Goal: Contribute content

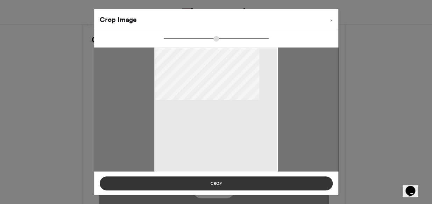
type input "******"
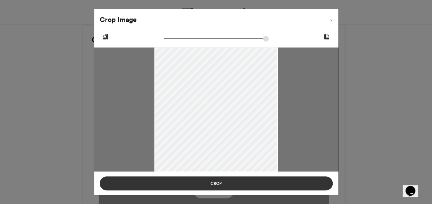
click at [219, 181] on button "Crop" at bounding box center [216, 184] width 233 height 14
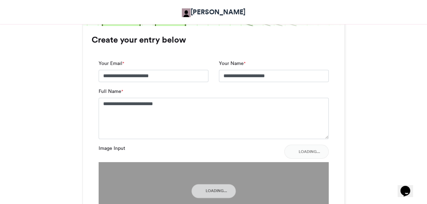
click at [422, 164] on div "Bootcamp 2025 Attending Adetokunbo Adeyanju 2 days ago 35 Views 13 0" at bounding box center [213, 25] width 427 height 769
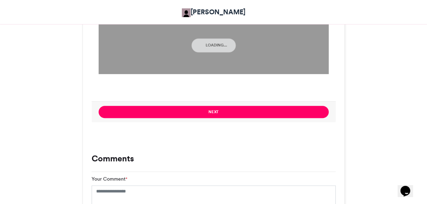
scroll to position [719, 0]
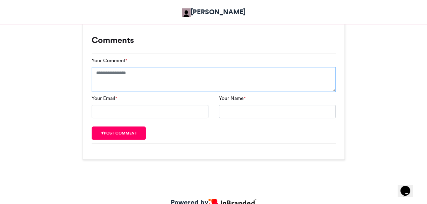
click at [150, 85] on textarea "Your Comment *" at bounding box center [214, 79] width 244 height 25
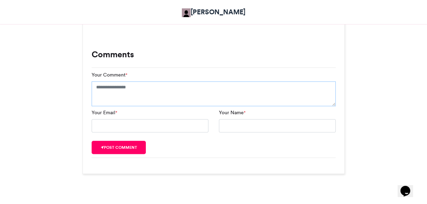
scroll to position [703, 0]
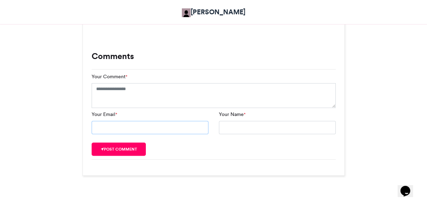
click at [169, 128] on input "Your Email *" at bounding box center [150, 127] width 117 height 13
click at [170, 128] on input "*" at bounding box center [150, 127] width 117 height 13
type input "**********"
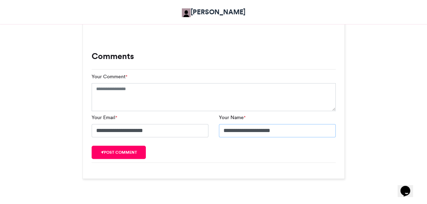
click at [251, 131] on input "**********" at bounding box center [277, 130] width 117 height 13
type input "**********"
click at [172, 104] on textarea "Your Comment *" at bounding box center [214, 97] width 244 height 28
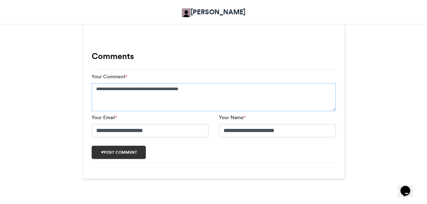
type textarea "**********"
click at [129, 154] on button "Post comment" at bounding box center [119, 152] width 55 height 13
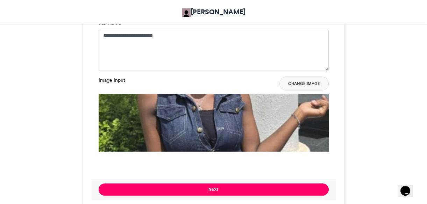
scroll to position [526, 0]
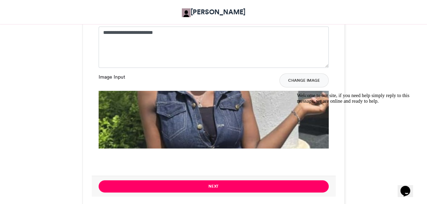
click at [206, 123] on img at bounding box center [214, 206] width 230 height 231
click at [299, 80] on button "Change Image" at bounding box center [303, 80] width 49 height 14
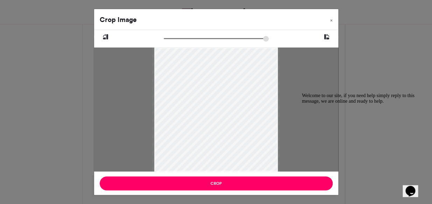
type input "******"
drag, startPoint x: 166, startPoint y: 37, endPoint x: 142, endPoint y: 43, distance: 24.6
click at [164, 42] on input "zoom" at bounding box center [216, 38] width 105 height 7
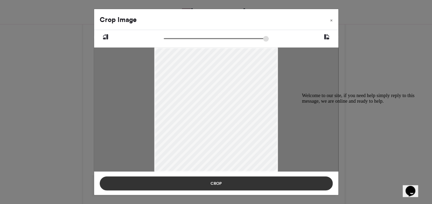
click at [224, 180] on button "Crop" at bounding box center [216, 184] width 233 height 14
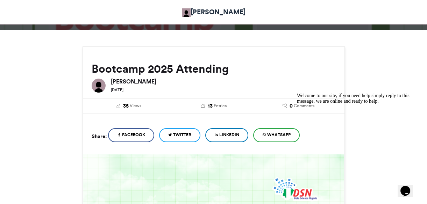
scroll to position [63, 0]
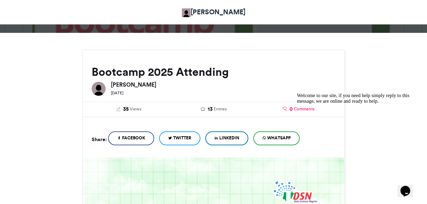
click at [292, 109] on span "0" at bounding box center [291, 110] width 3 height 8
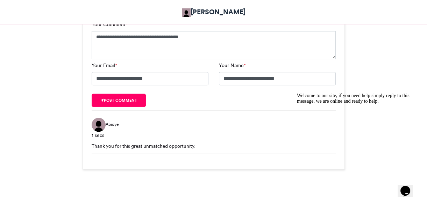
drag, startPoint x: 214, startPoint y: 149, endPoint x: 161, endPoint y: 148, distance: 52.8
click at [161, 148] on div "Thank you for this great unmatched opportunity." at bounding box center [214, 146] width 244 height 7
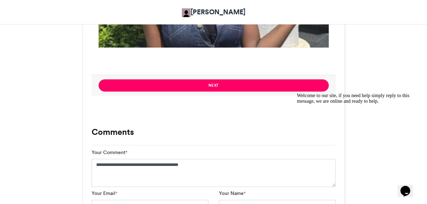
scroll to position [624, 0]
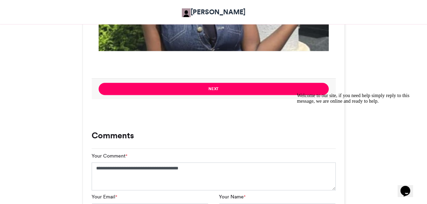
click at [259, 97] on div "Next" at bounding box center [214, 88] width 244 height 21
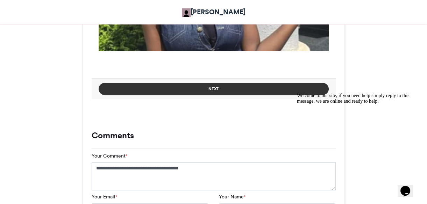
click at [259, 87] on button "Next" at bounding box center [214, 89] width 230 height 12
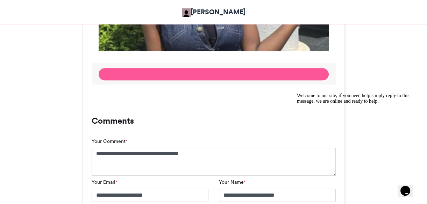
scroll to position [164, 0]
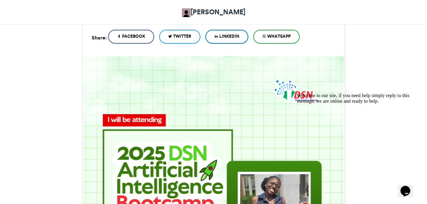
drag, startPoint x: 427, startPoint y: 130, endPoint x: 429, endPoint y: 117, distance: 12.5
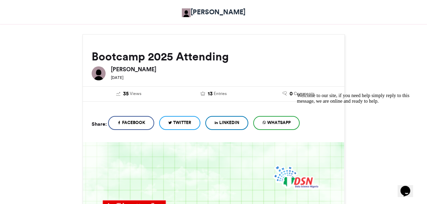
scroll to position [71, 0]
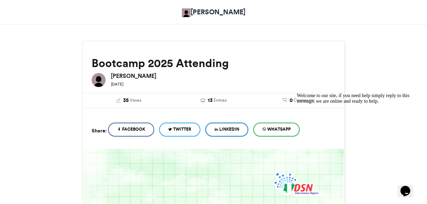
drag, startPoint x: 425, startPoint y: 54, endPoint x: 433, endPoint y: 81, distance: 28.2
drag, startPoint x: 433, startPoint y: 81, endPoint x: 399, endPoint y: 72, distance: 34.5
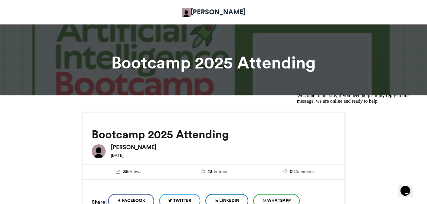
scroll to position [6, 0]
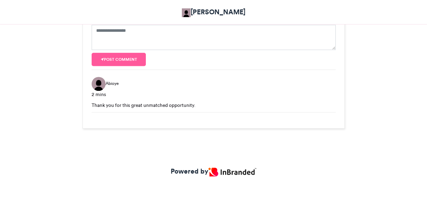
scroll to position [740, 0]
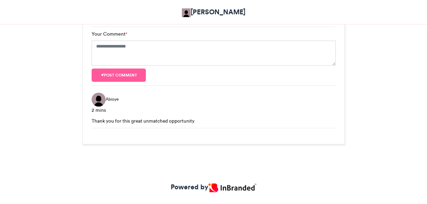
click at [150, 122] on div "Thank you for this great unmatched opportunity." at bounding box center [214, 120] width 244 height 7
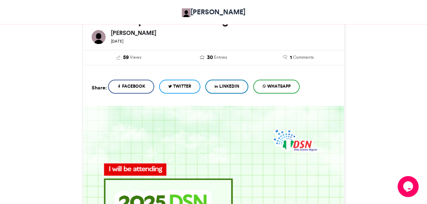
scroll to position [113, 0]
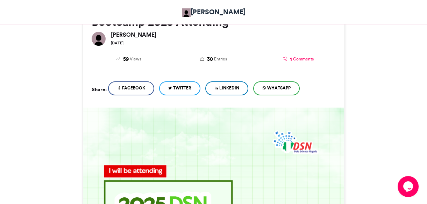
click at [303, 63] on link "1 Comments" at bounding box center [298, 60] width 74 height 8
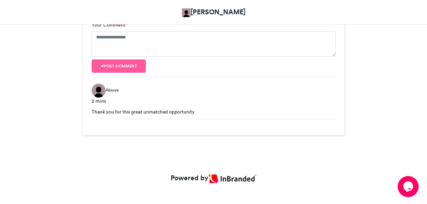
drag, startPoint x: 113, startPoint y: 112, endPoint x: 61, endPoint y: 104, distance: 52.1
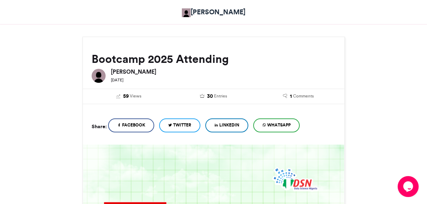
scroll to position [88, 0]
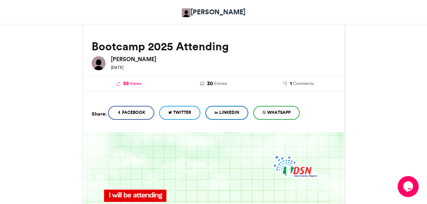
click at [135, 83] on span "Views" at bounding box center [136, 83] width 12 height 6
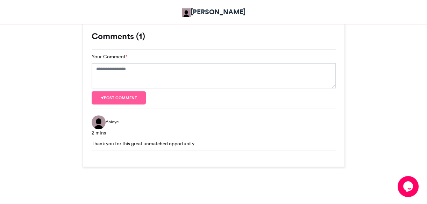
scroll to position [743, 0]
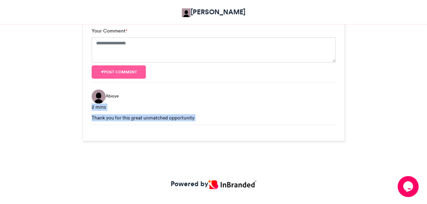
drag, startPoint x: 198, startPoint y: 118, endPoint x: 81, endPoint y: 103, distance: 118.1
drag, startPoint x: 229, startPoint y: 112, endPoint x: 208, endPoint y: 109, distance: 20.5
click at [208, 109] on div "2 mins" at bounding box center [214, 107] width 244 height 7
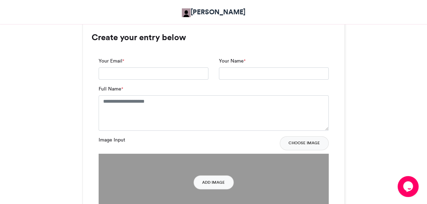
scroll to position [425, 0]
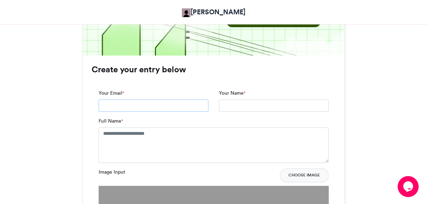
click at [149, 103] on input "Your Email *" at bounding box center [154, 106] width 110 height 13
type input "**********"
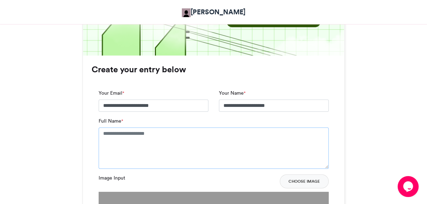
click at [207, 134] on textarea "Full Name *" at bounding box center [214, 148] width 230 height 41
type textarea "**********"
click at [311, 181] on button "Choose Image" at bounding box center [304, 181] width 49 height 14
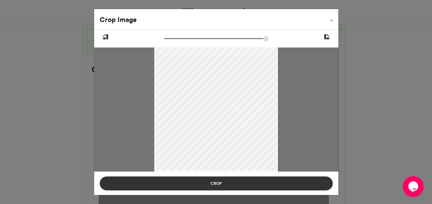
drag, startPoint x: 220, startPoint y: 183, endPoint x: 202, endPoint y: 177, distance: 18.9
click at [220, 183] on button "Crop" at bounding box center [216, 184] width 233 height 14
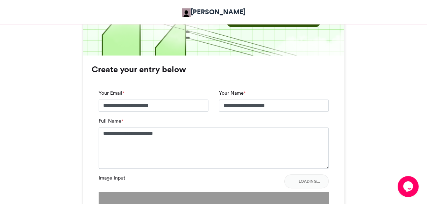
click at [0, 92] on html "[PERSON_NAME] Bootcamp 2025 Attending Bootcamp 2025 Attending [PERSON_NAME] 59" at bounding box center [213, 58] width 427 height 967
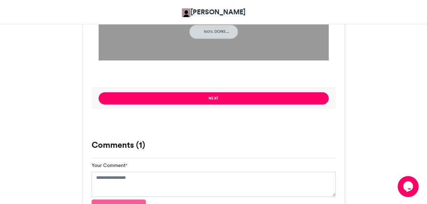
scroll to position [616, 0]
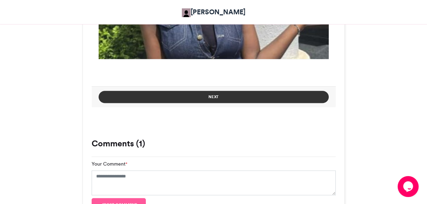
click at [194, 97] on button "Next" at bounding box center [214, 97] width 230 height 12
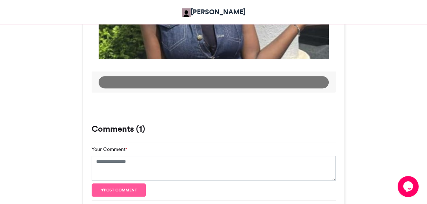
scroll to position [410, 0]
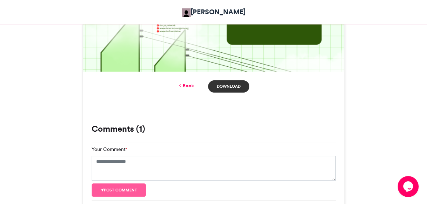
click at [228, 84] on link "Download" at bounding box center [228, 86] width 41 height 12
